Goal: Obtain resource: Obtain resource

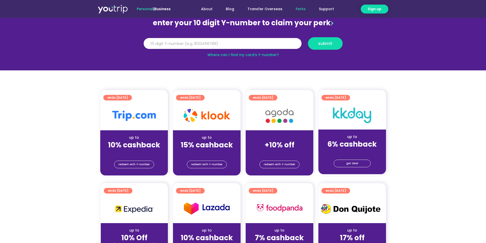
click at [195, 43] on input "Y Number" at bounding box center [223, 43] width 158 height 11
paste input "8158694830"
type input "8158694830"
click at [321, 44] on span "submit" at bounding box center [325, 44] width 14 height 4
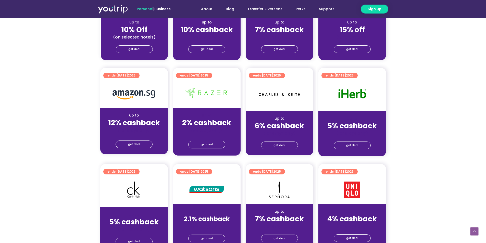
scroll to position [306, 0]
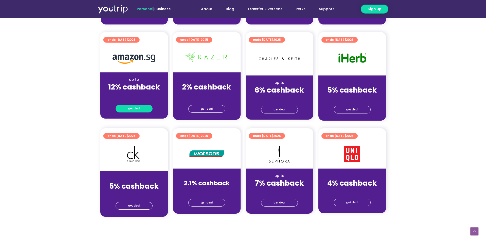
click at [136, 107] on span "get deal" at bounding box center [134, 108] width 12 height 7
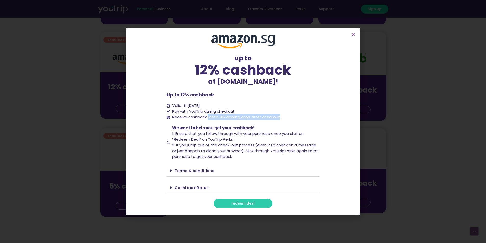
drag, startPoint x: 209, startPoint y: 117, endPoint x: 291, endPoint y: 120, distance: 82.5
click at [291, 120] on div "up to 12% cashback at [DOMAIN_NAME]! up to 12% cashback at [DOMAIN_NAME]! Up to…" at bounding box center [243, 121] width 153 height 173
copy span "within 45 working days after checkout"
